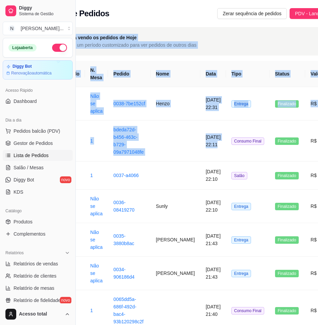
scroll to position [0, 76]
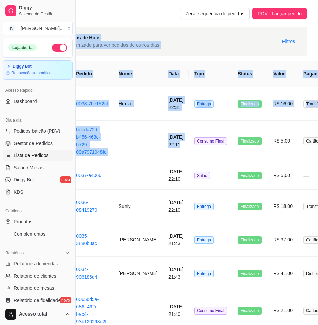
drag, startPoint x: 0, startPoint y: 0, endPoint x: 324, endPoint y: -14, distance: 324.5
click at [242, 0] on html "Diggy Sistema de Gestão N Nalita Açaite ... Loja aberta Diggy Bot Renovação aut…" at bounding box center [83, 162] width 318 height 325
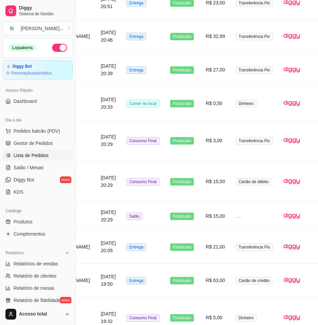
scroll to position [840, 76]
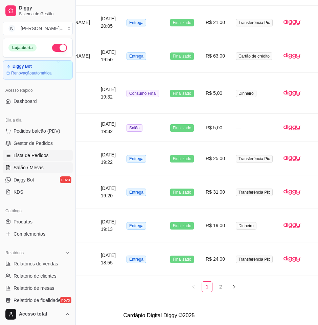
click at [43, 165] on link "Salão / Mesas" at bounding box center [38, 167] width 70 height 11
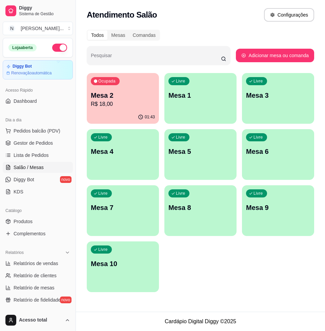
click at [130, 99] on p "Mesa 2" at bounding box center [123, 95] width 64 height 9
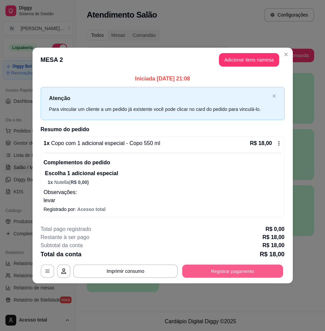
click at [235, 274] on button "Registrar pagamento" at bounding box center [232, 271] width 101 height 13
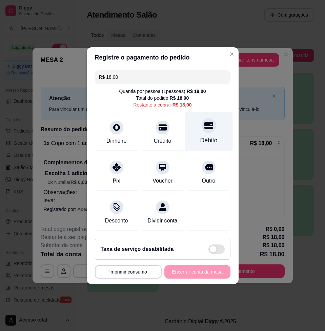
click at [205, 136] on div "Débito" at bounding box center [208, 140] width 17 height 9
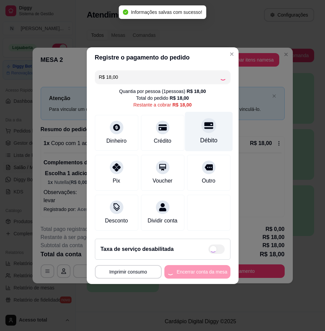
type input "R$ 0,00"
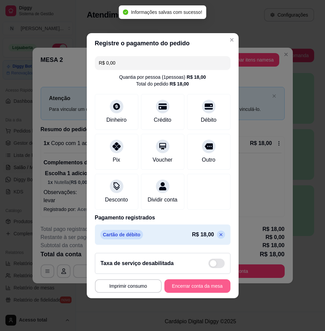
click at [208, 290] on button "Encerrar conta da mesa" at bounding box center [197, 287] width 66 height 14
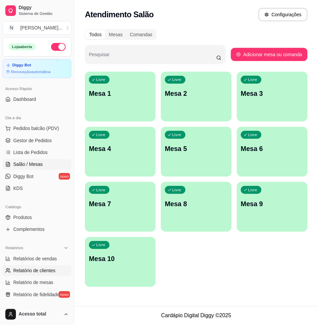
scroll to position [85, 0]
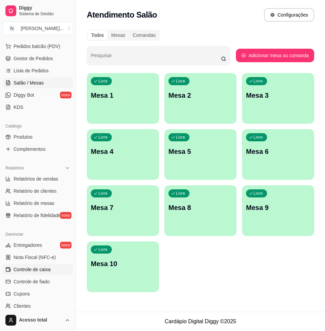
click at [47, 266] on span "Controle de caixa" at bounding box center [32, 269] width 37 height 7
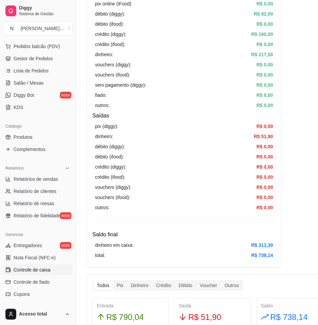
scroll to position [212, 0]
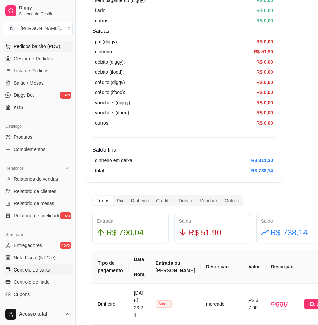
click at [60, 44] on button "Pedidos balcão (PDV)" at bounding box center [38, 46] width 70 height 11
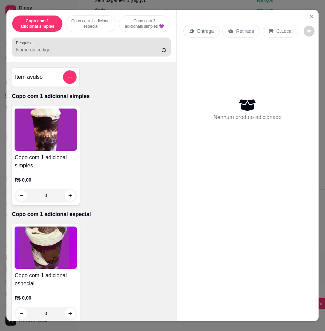
click at [112, 57] on div "Pesquisa" at bounding box center [91, 47] width 159 height 19
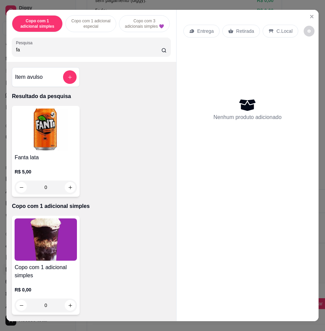
type input "fa"
click at [42, 135] on img at bounding box center [46, 130] width 62 height 42
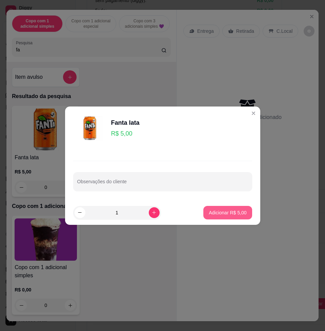
click at [216, 210] on p "Adicionar R$ 5,00" at bounding box center [227, 212] width 38 height 7
type input "1"
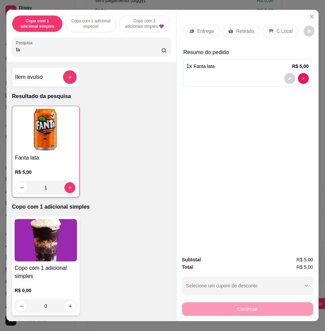
click at [262, 28] on div "C.Local" at bounding box center [280, 31] width 36 height 13
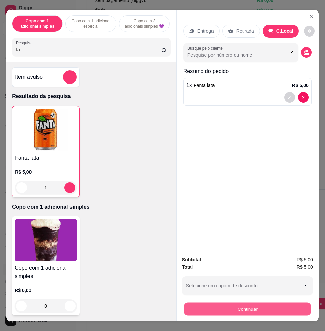
click at [248, 310] on button "Continuar" at bounding box center [247, 309] width 127 height 13
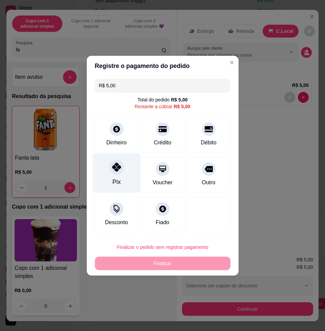
click at [125, 181] on div "Pix" at bounding box center [116, 173] width 48 height 40
type input "R$ 0,00"
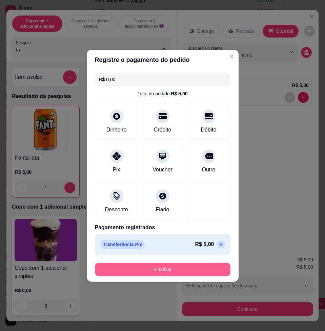
click at [206, 270] on button "Finalizar" at bounding box center [162, 270] width 135 height 14
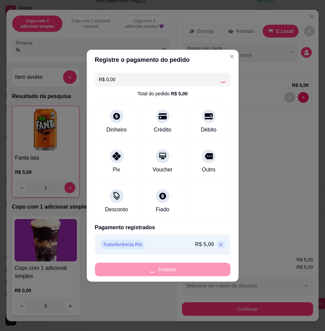
type input "0"
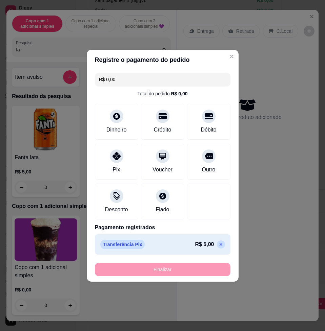
type input "-R$ 5,00"
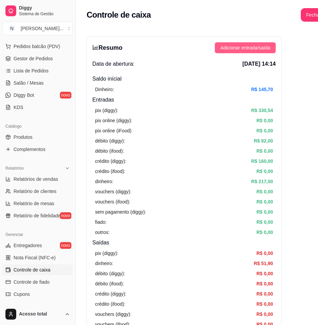
click at [257, 49] on span "Adicionar entrada/saída" at bounding box center [245, 47] width 50 height 7
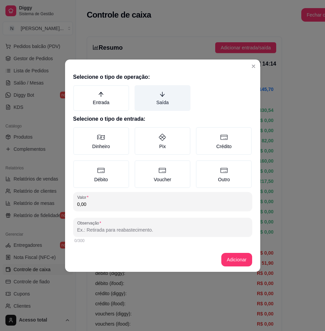
click at [154, 93] on label "Saída" at bounding box center [162, 98] width 56 height 26
click at [139, 90] on button "Saída" at bounding box center [136, 87] width 5 height 5
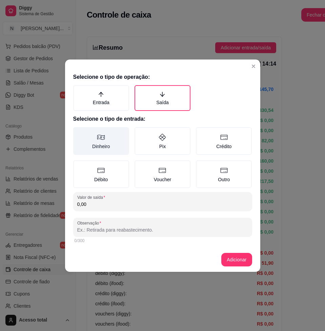
click at [106, 134] on label "Dinheiro" at bounding box center [101, 141] width 56 height 28
click at [78, 132] on button "Dinheiro" at bounding box center [75, 129] width 5 height 5
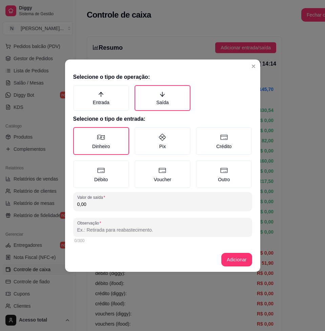
click at [123, 204] on input "0,00" at bounding box center [162, 204] width 171 height 7
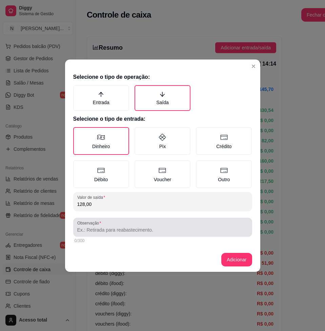
type input "128,00"
click at [153, 230] on input "Observação" at bounding box center [162, 230] width 171 height 7
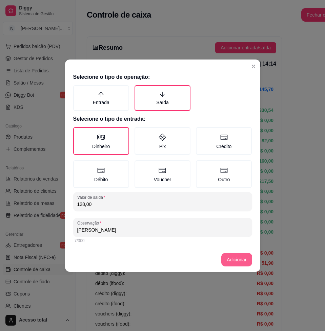
type input "[PERSON_NAME]"
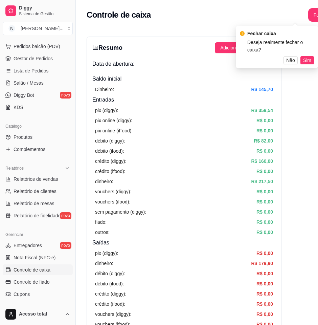
click at [310, 57] on span "Sim" at bounding box center [307, 60] width 8 height 7
